Goal: Information Seeking & Learning: Learn about a topic

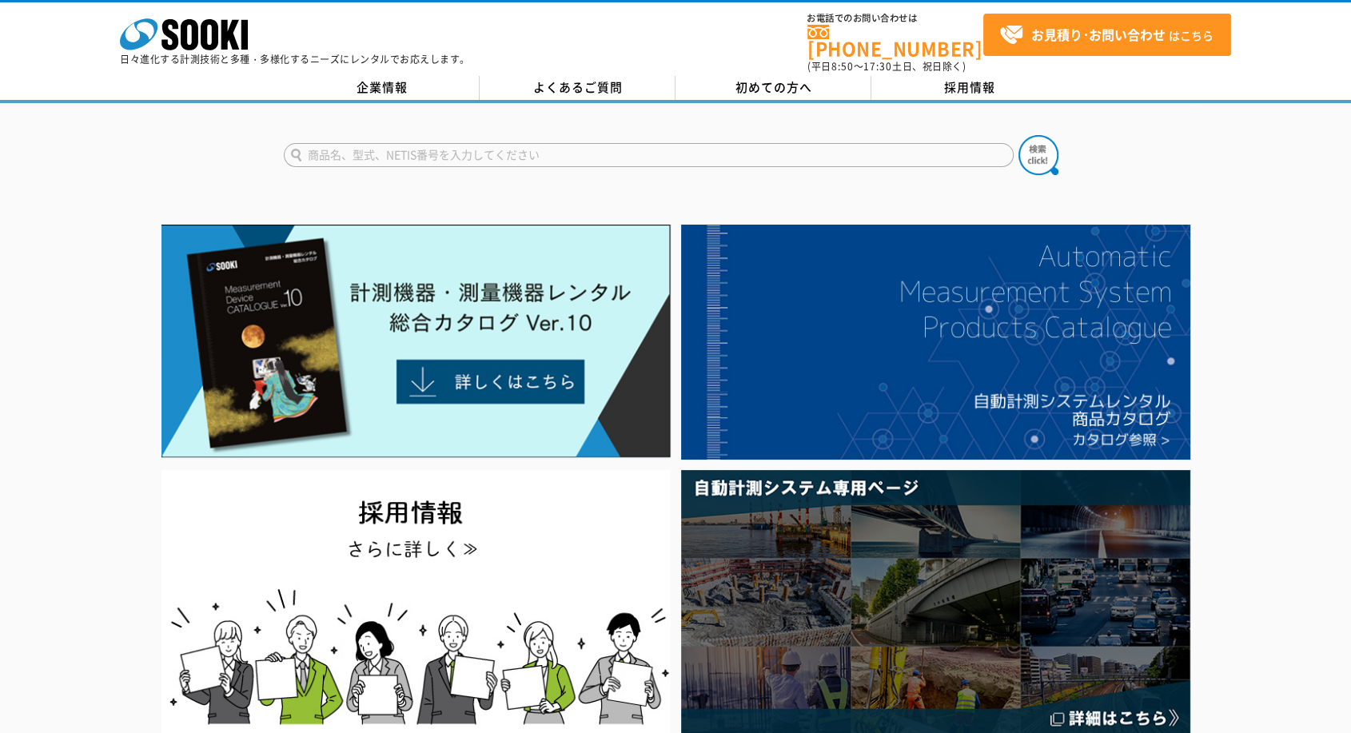
click at [463, 342] on img at bounding box center [415, 341] width 509 height 233
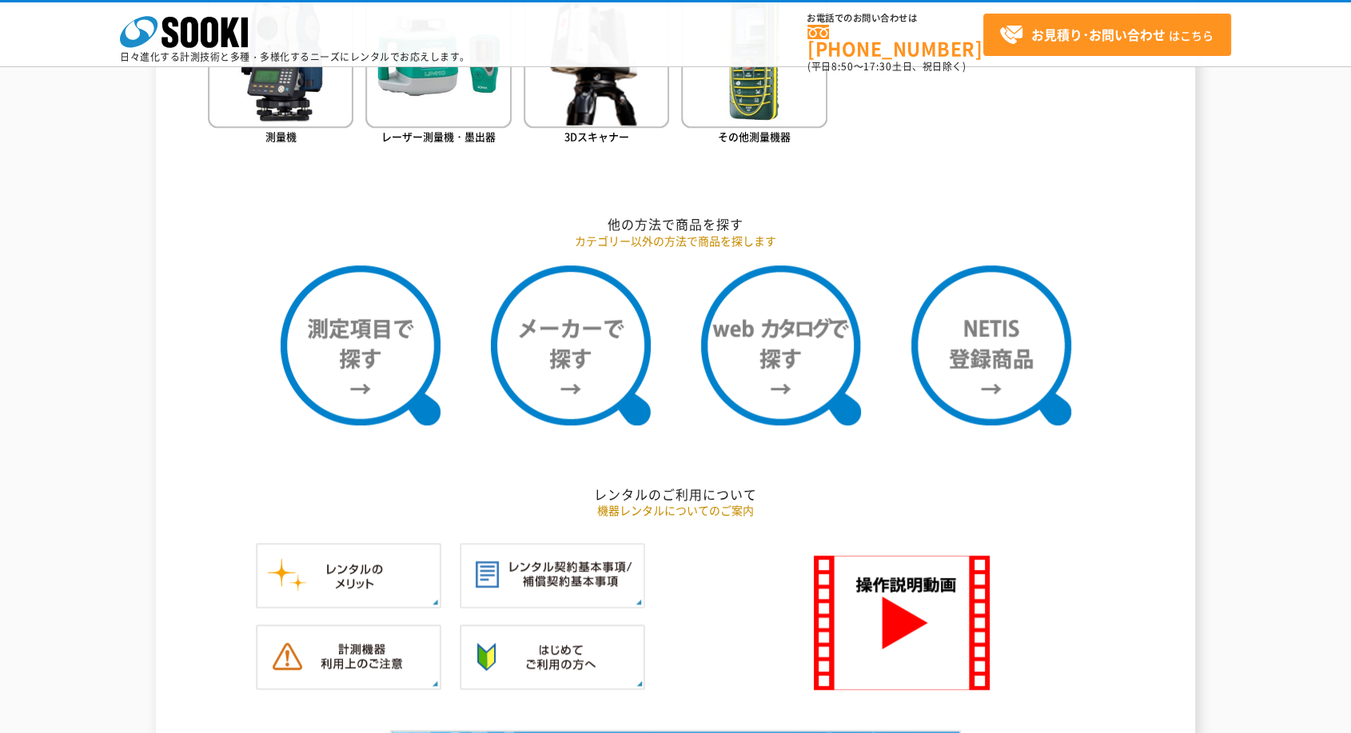
scroll to position [1107, 0]
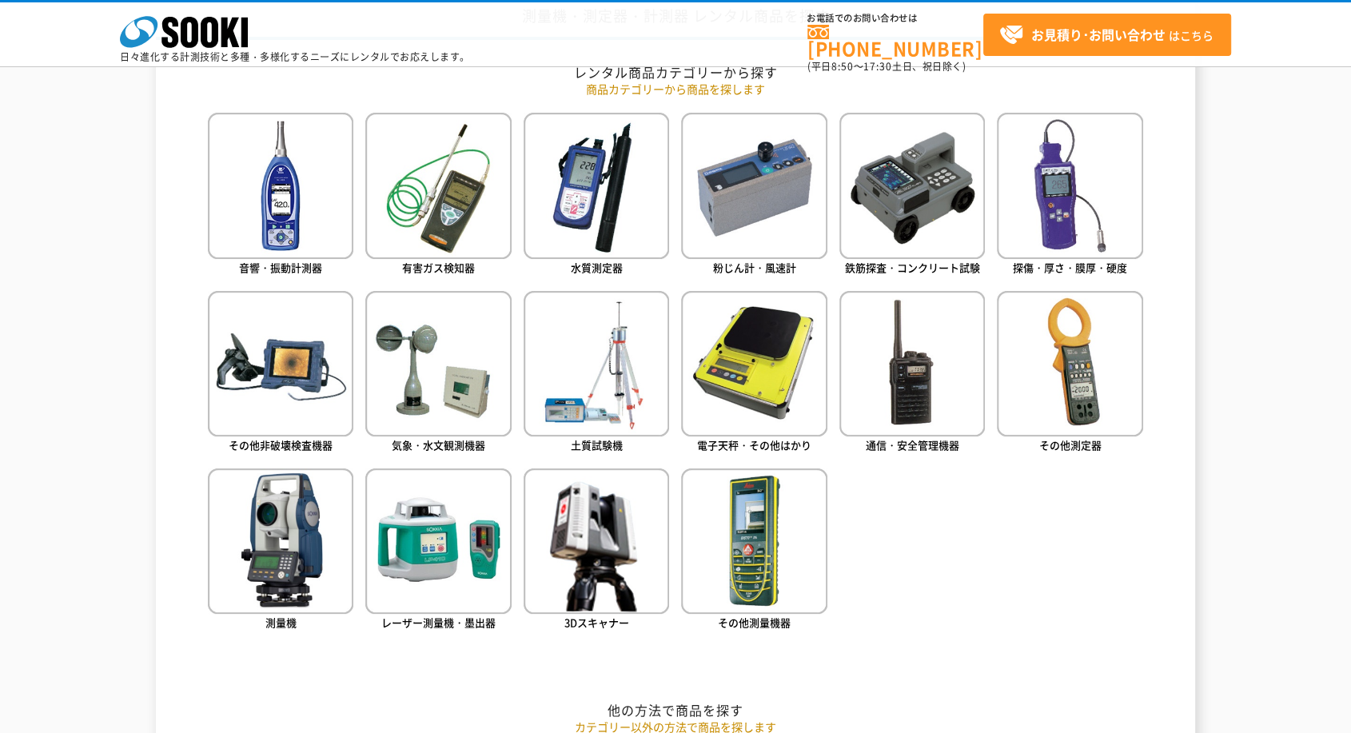
scroll to position [621, 0]
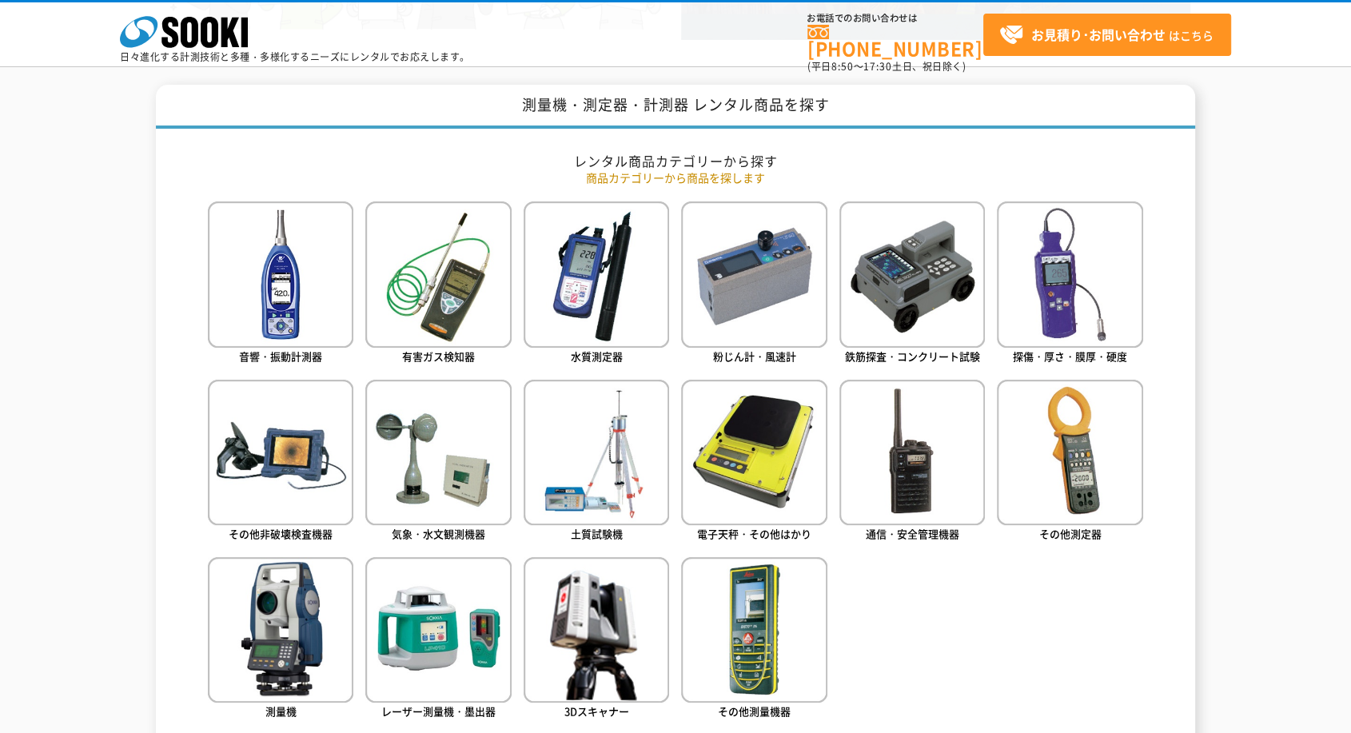
click at [564, 475] on img at bounding box center [596, 452] width 145 height 145
click at [282, 282] on img at bounding box center [280, 273] width 145 height 145
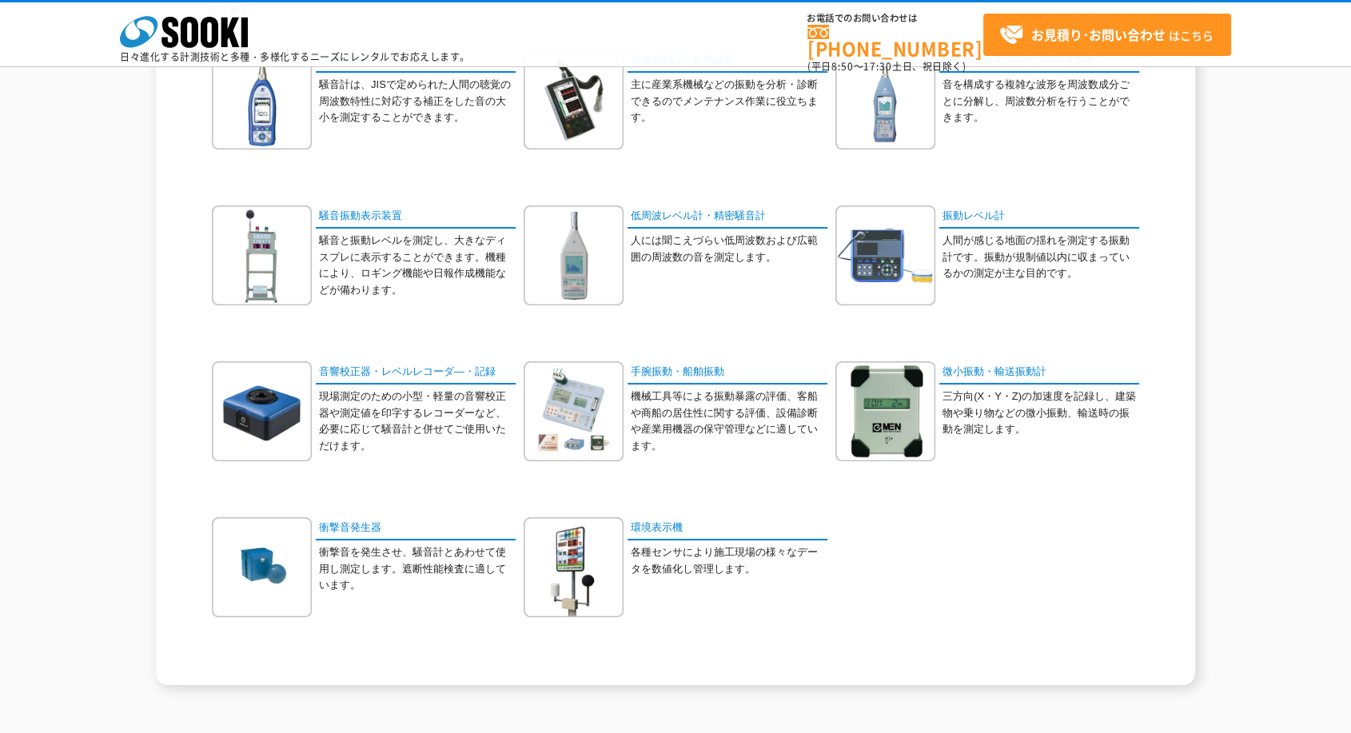
scroll to position [129, 0]
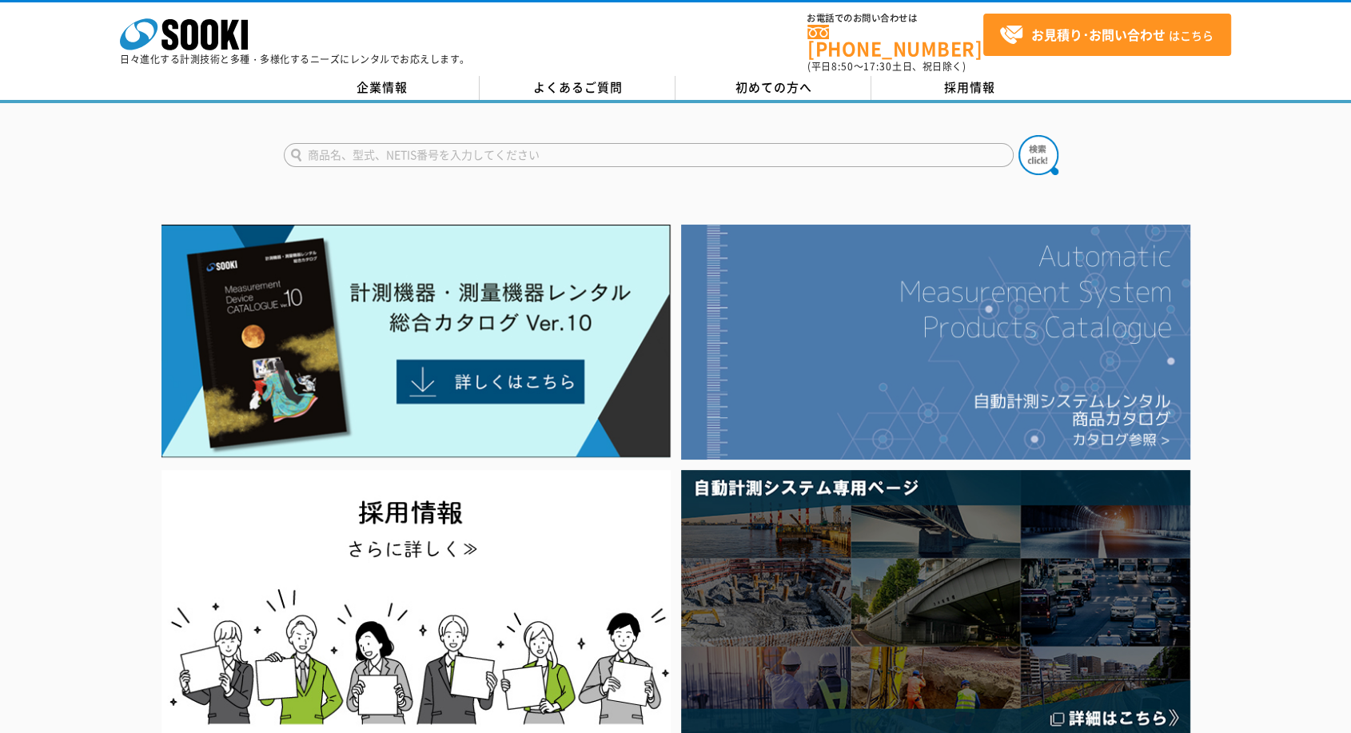
click at [1077, 290] on img at bounding box center [935, 342] width 509 height 235
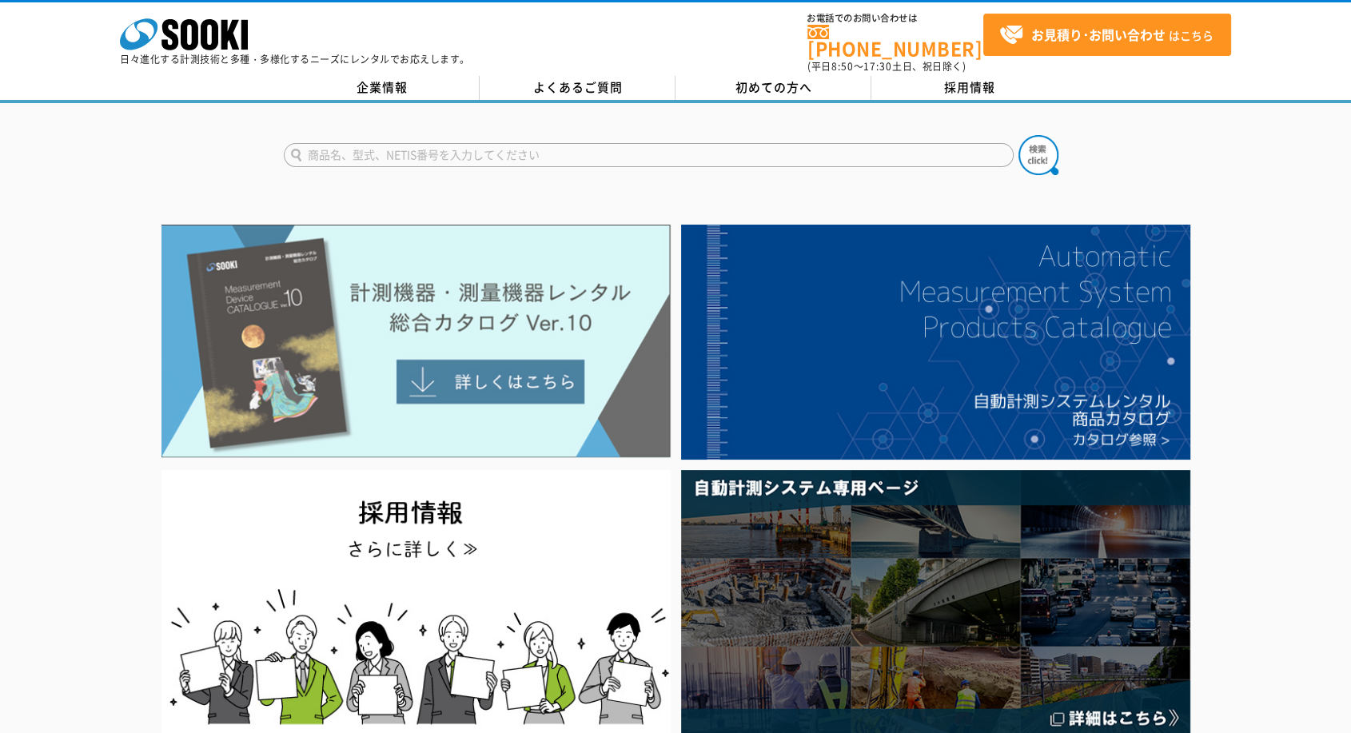
click at [533, 313] on img at bounding box center [415, 341] width 509 height 233
